Goal: Find specific page/section: Find specific page/section

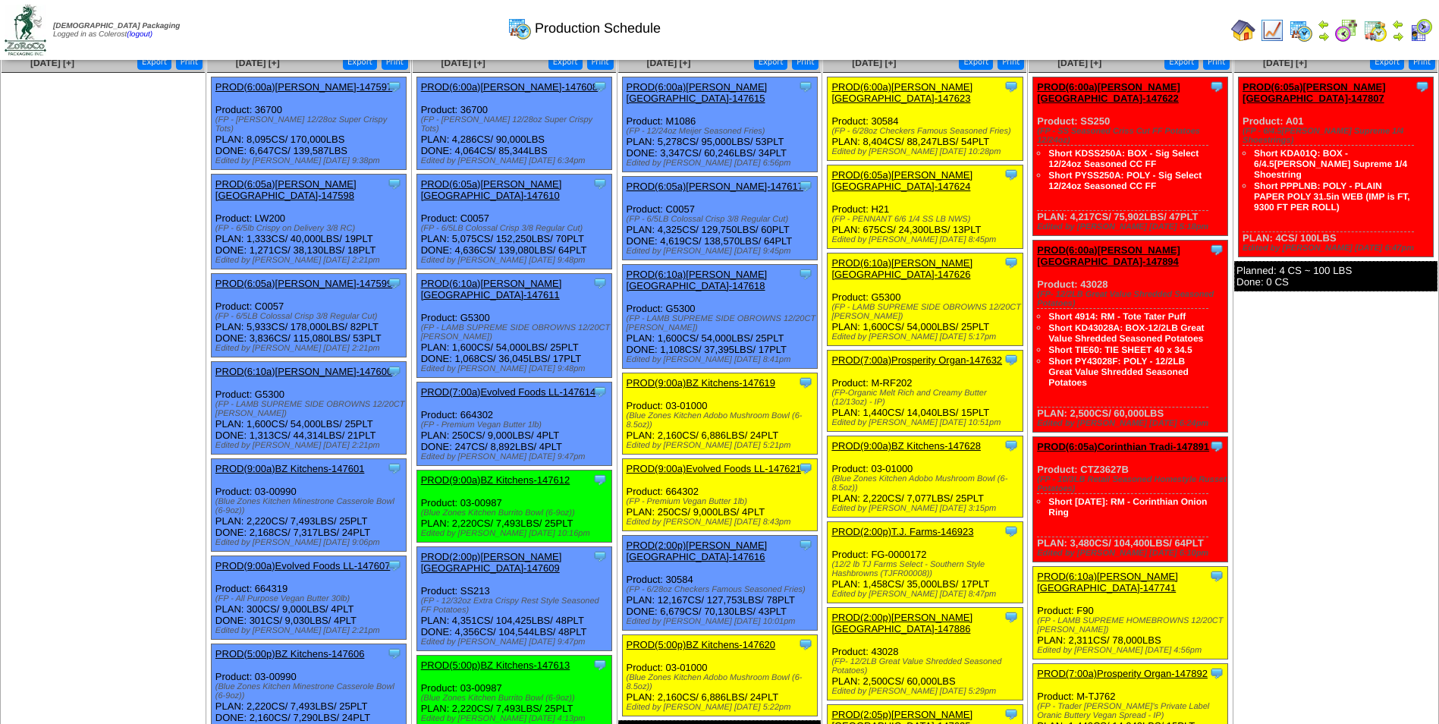
scroll to position [76, 0]
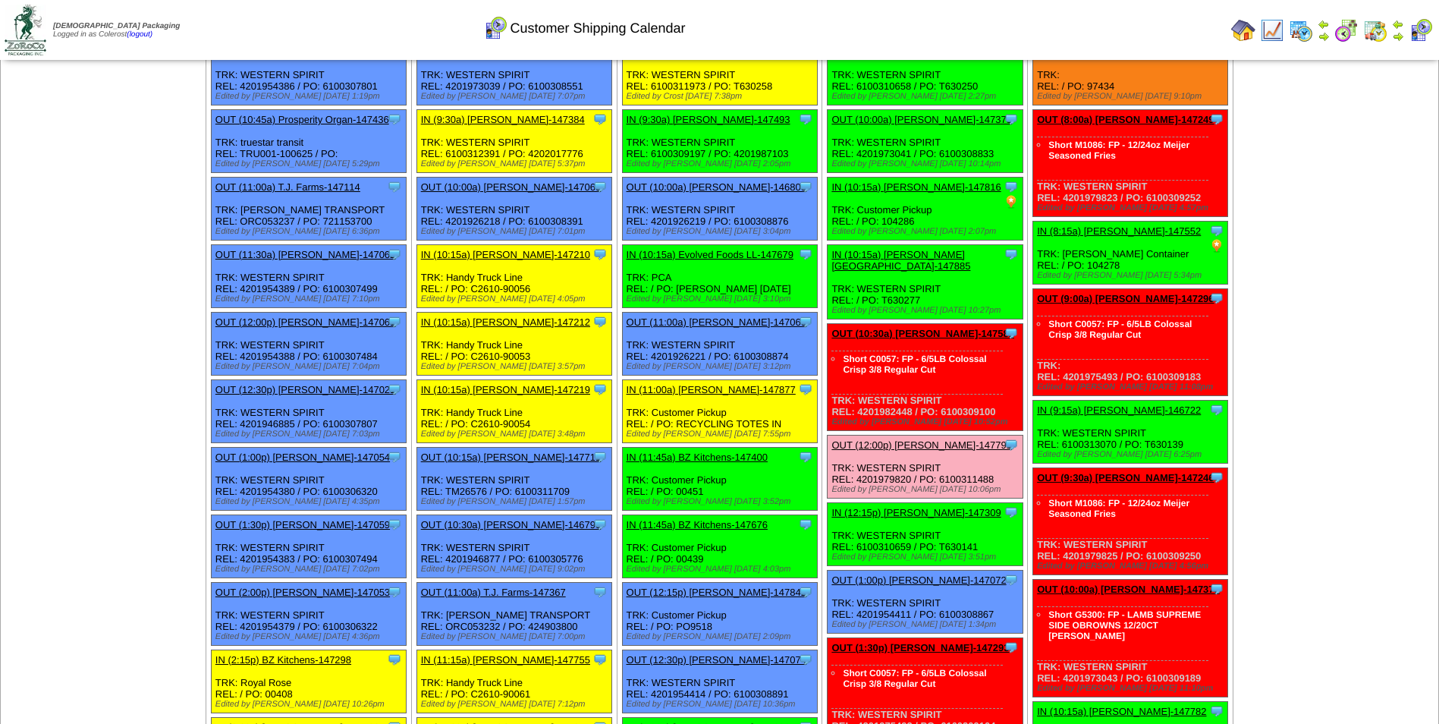
scroll to position [344, 0]
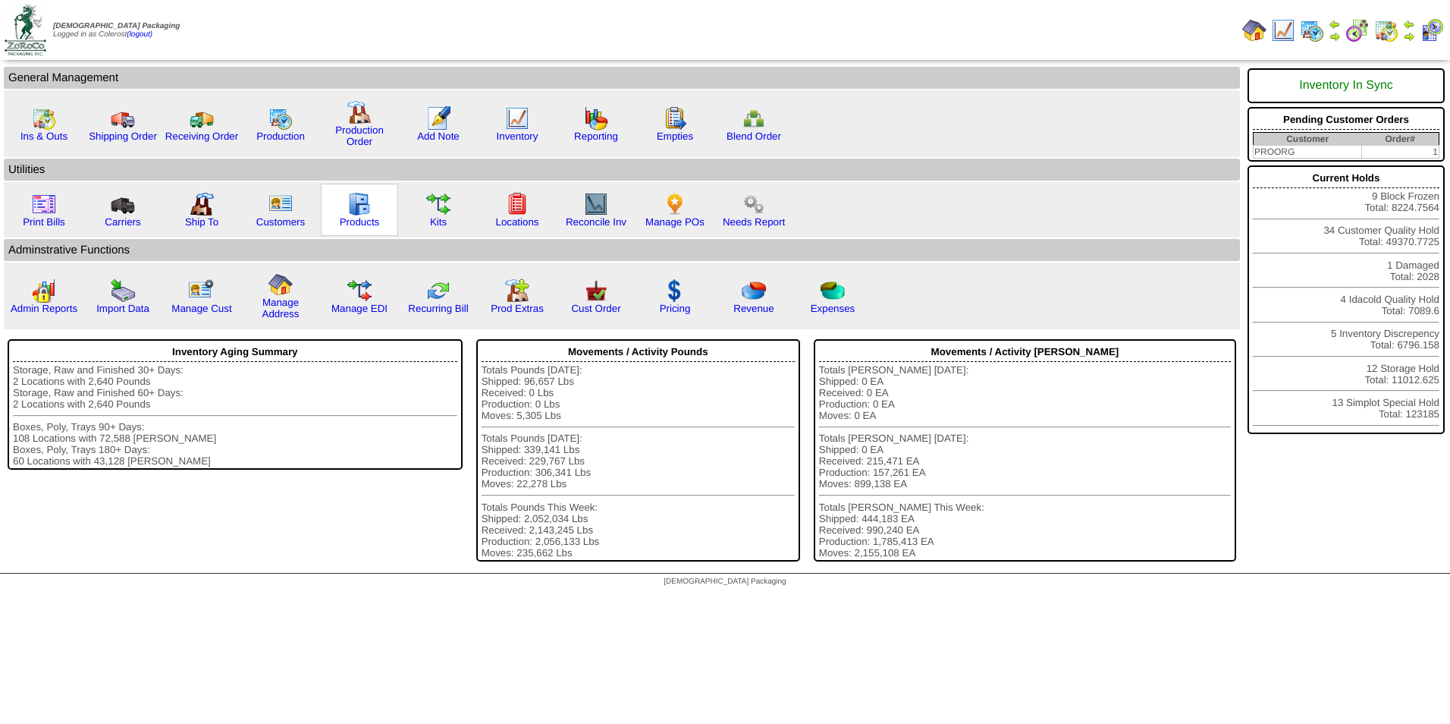
click at [359, 215] on img at bounding box center [359, 204] width 24 height 24
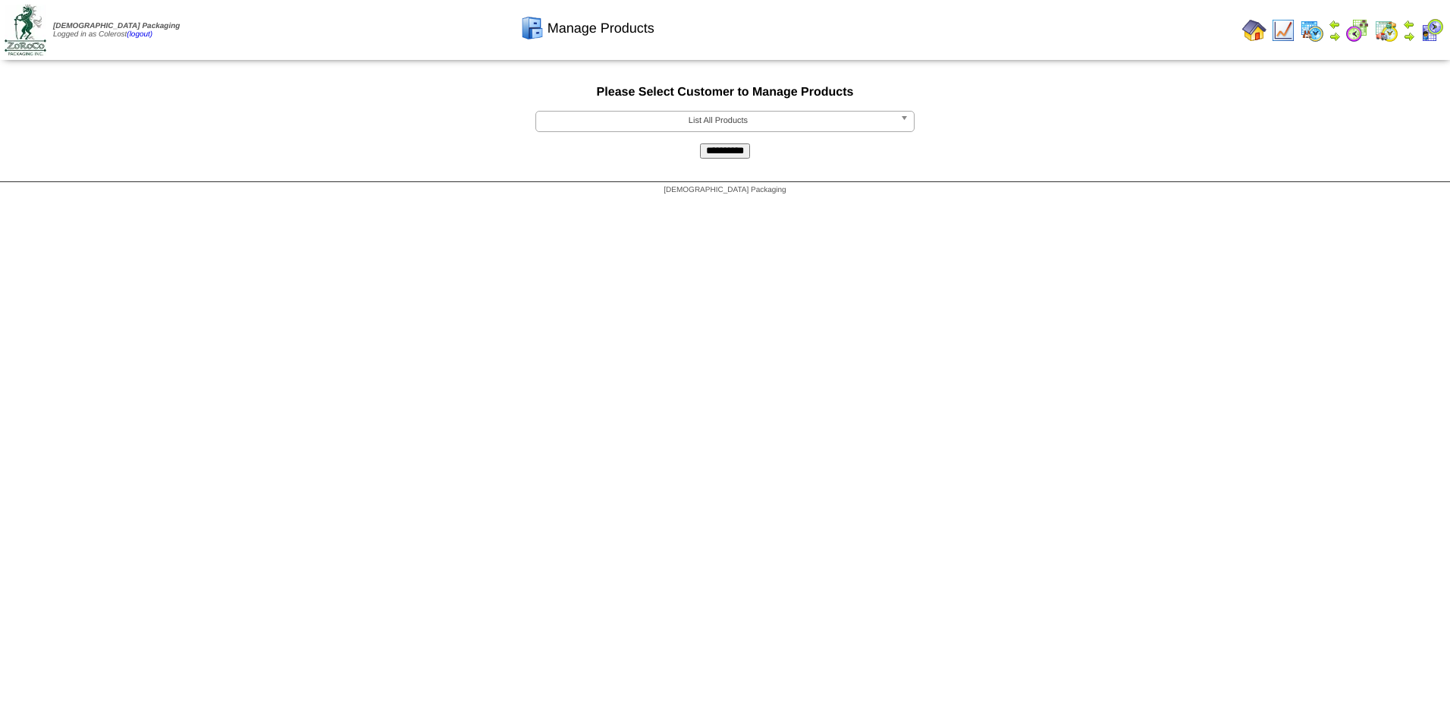
click at [621, 122] on span "List All Products" at bounding box center [718, 120] width 352 height 18
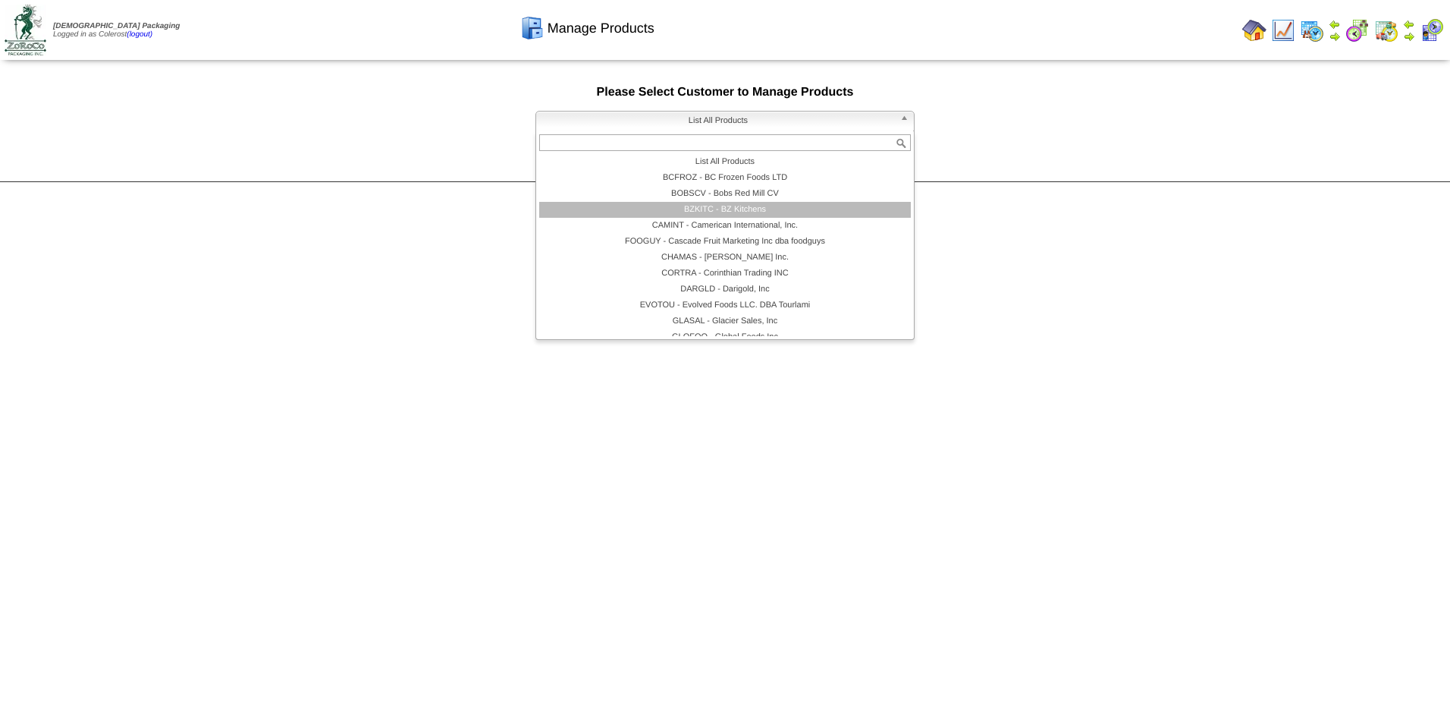
scroll to position [137, 0]
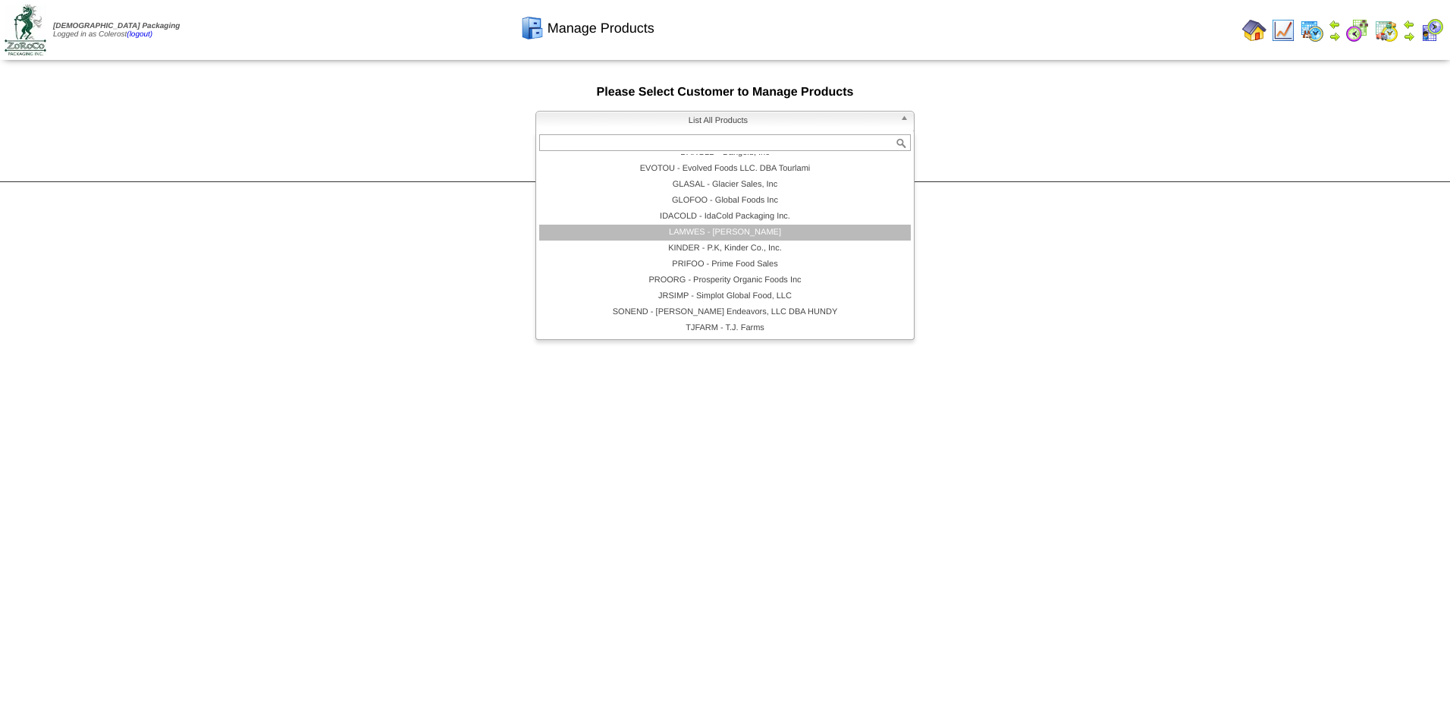
click at [694, 233] on li "LAMWES - Lamb-Weston" at bounding box center [725, 232] width 372 height 16
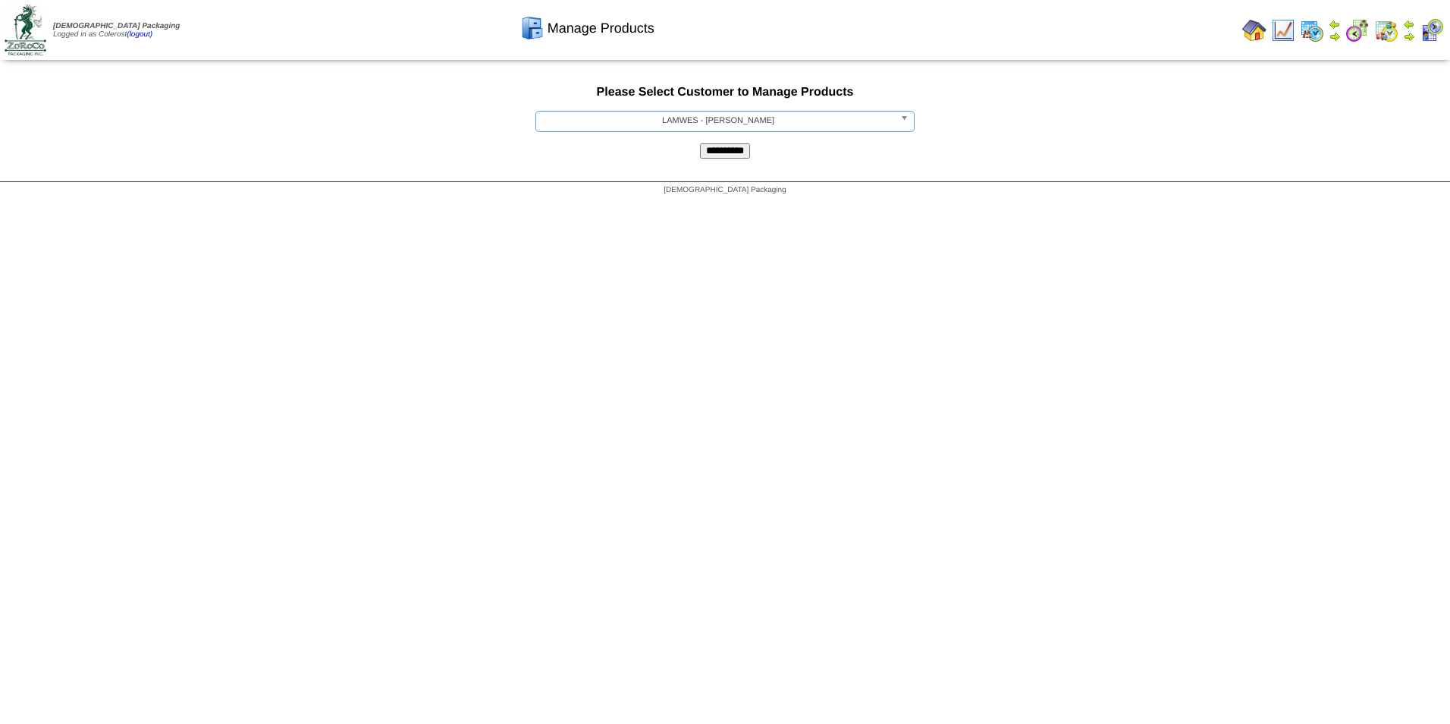
click at [749, 154] on input "**********" at bounding box center [725, 150] width 50 height 15
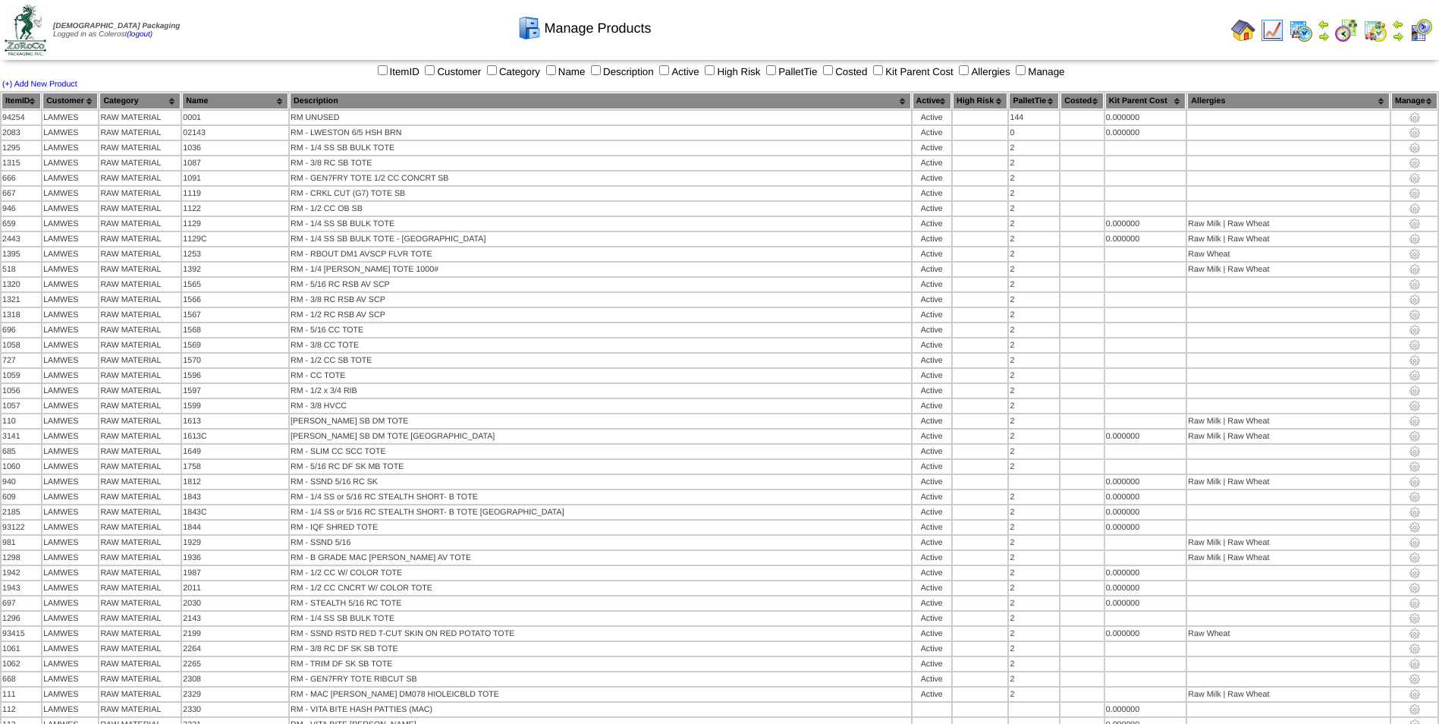
scroll to position [6142, 0]
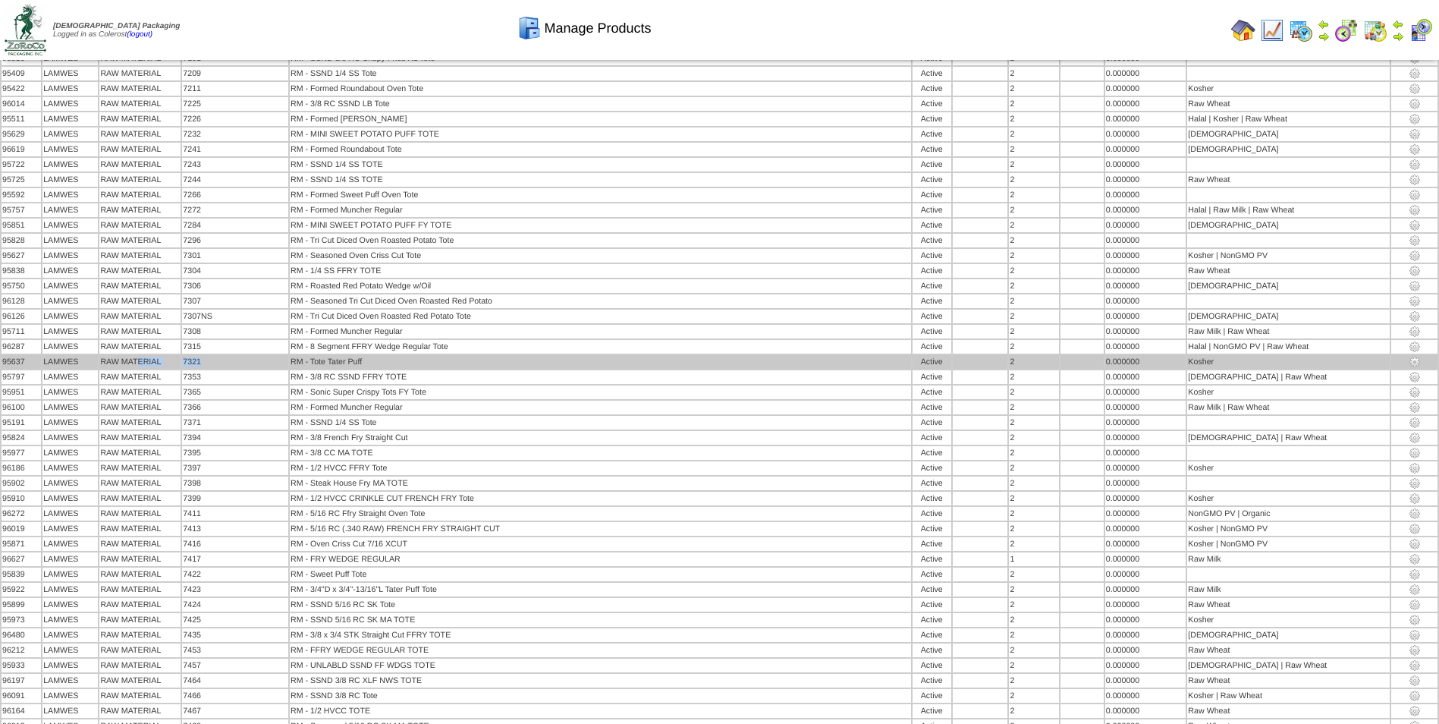
drag, startPoint x: 209, startPoint y: 360, endPoint x: 140, endPoint y: 359, distance: 69.8
click at [140, 359] on tr "95637 LAMWES RAW MATERIAL 7321 RM - Tote Tater Puff Active 2 0.000000 Kosher" at bounding box center [720, 362] width 1436 height 14
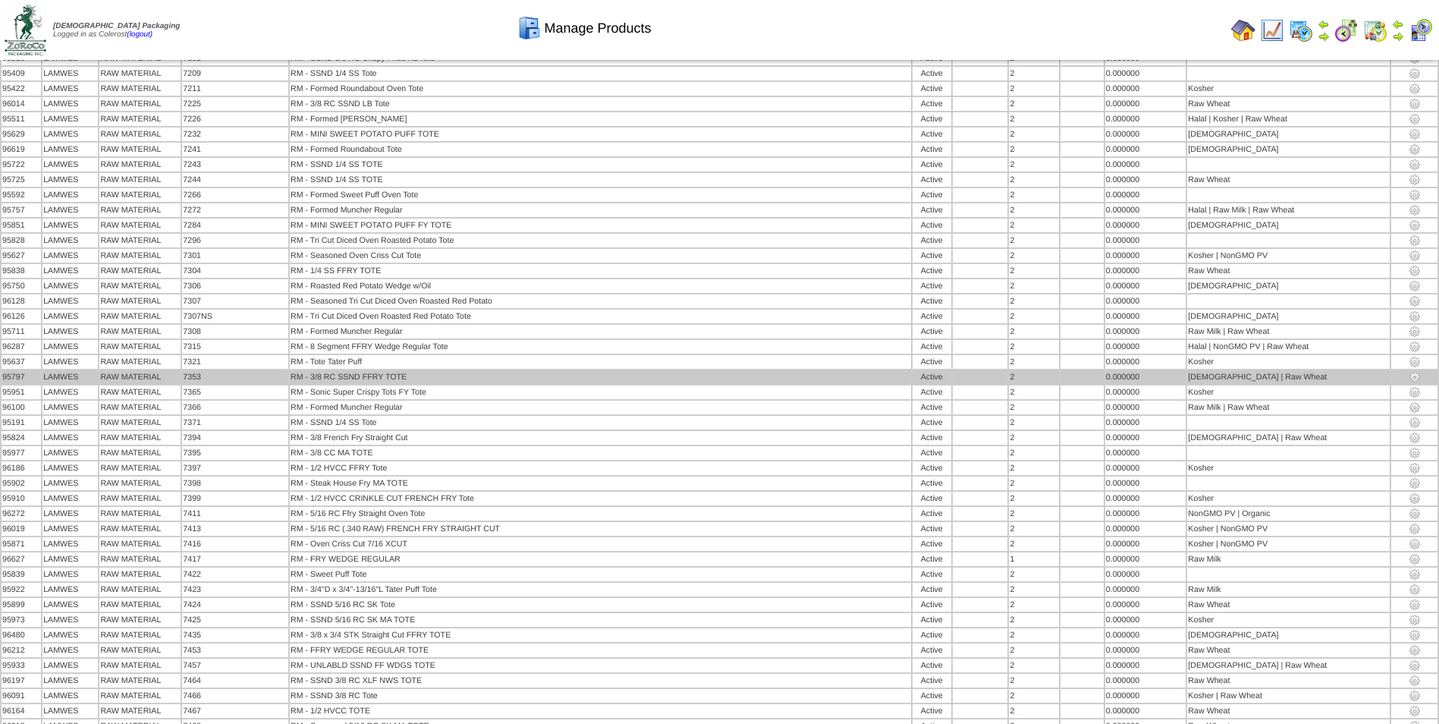
drag, startPoint x: 140, startPoint y: 359, endPoint x: 253, endPoint y: 383, distance: 116.2
click at [269, 388] on td "7365" at bounding box center [235, 392] width 106 height 14
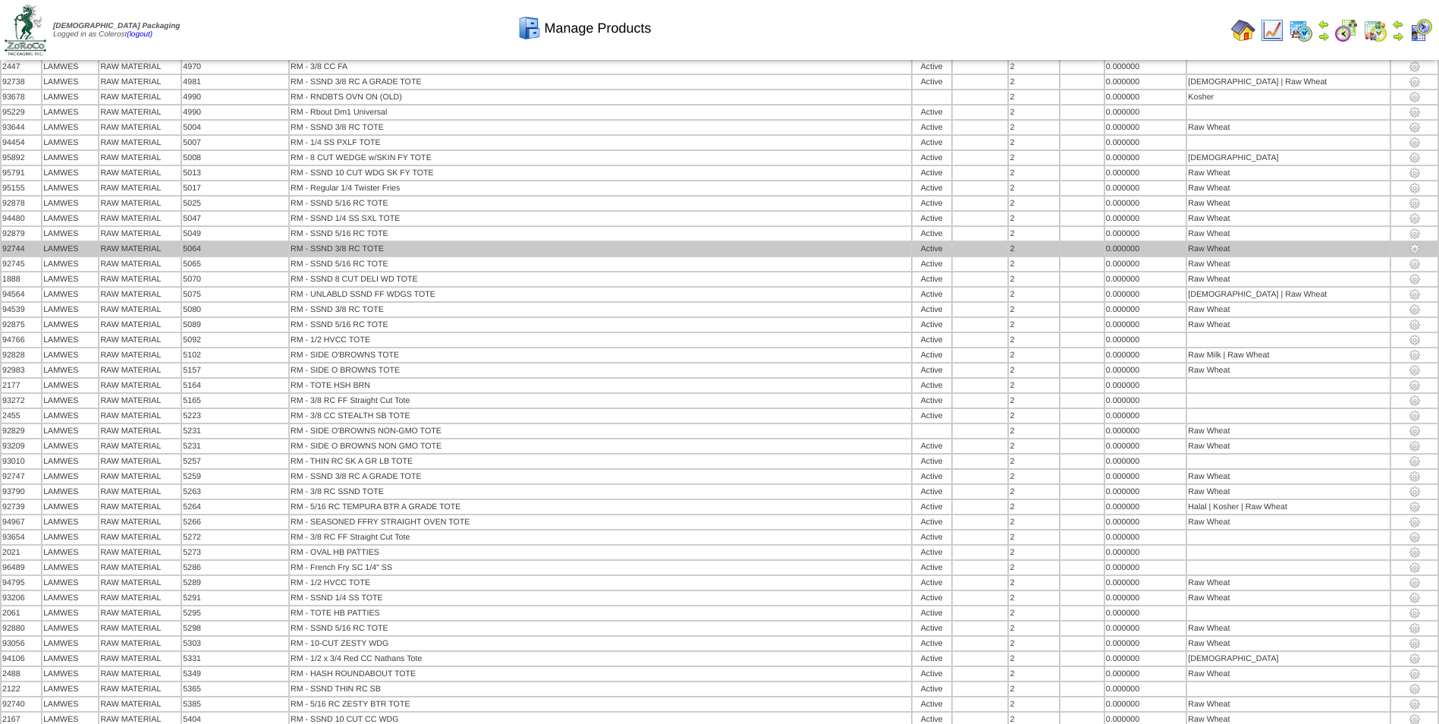
scroll to position [2501, 0]
